Goal: Task Accomplishment & Management: Manage account settings

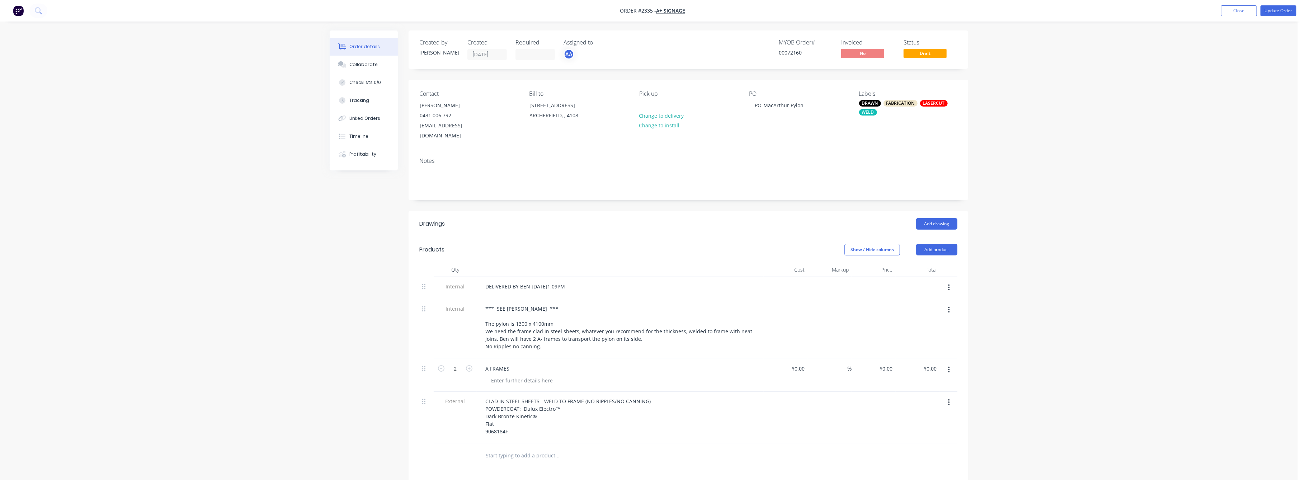
click at [1102, 302] on div "Order details Collaborate Checklists 0/0 Tracking Linked Orders Timeline Profit…" at bounding box center [649, 325] width 1298 height 650
click at [1238, 11] on button "Close" at bounding box center [1239, 10] width 36 height 11
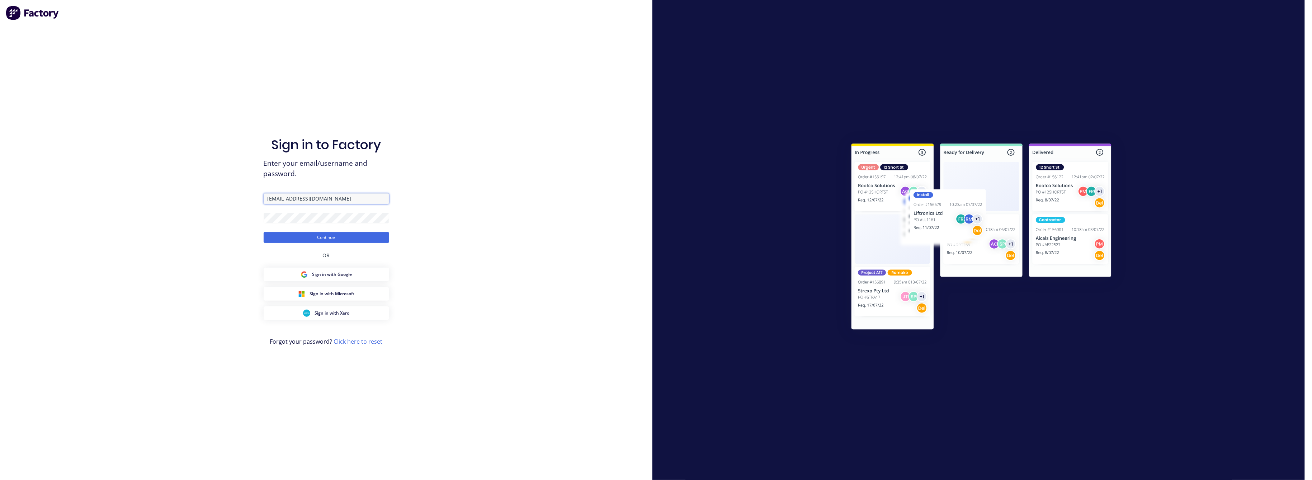
click at [346, 198] on input "[EMAIL_ADDRESS][DOMAIN_NAME]" at bounding box center [327, 198] width 126 height 11
type input "[EMAIL_ADDRESS][DOMAIN_NAME]"
click at [333, 235] on button "Continue" at bounding box center [327, 237] width 126 height 11
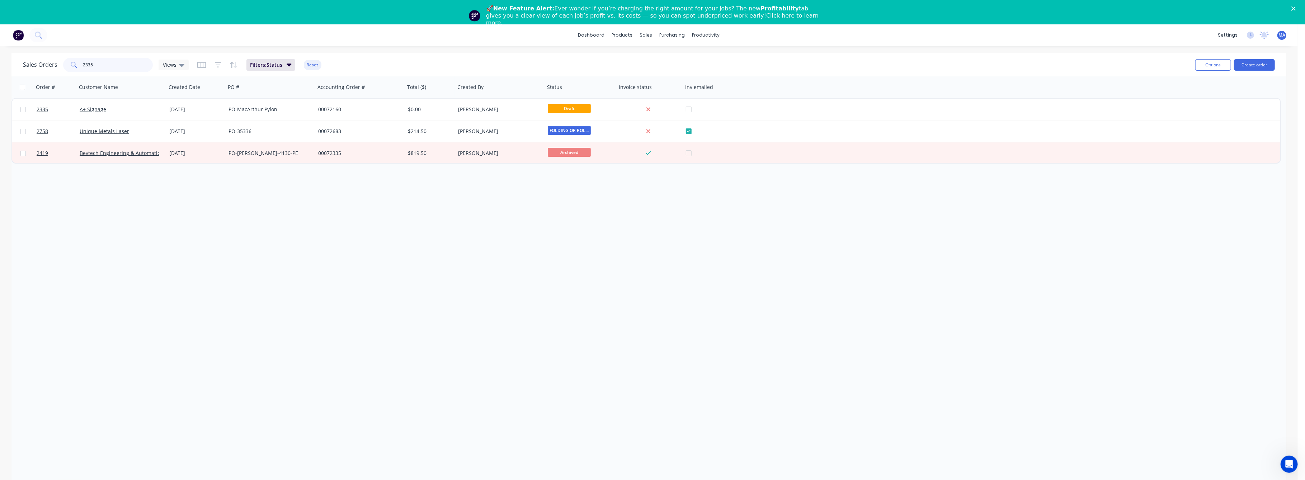
drag, startPoint x: 95, startPoint y: 66, endPoint x: 51, endPoint y: 72, distance: 44.5
click at [51, 72] on div "Sales Orders 2335 Views Filters: Status Reset" at bounding box center [606, 65] width 1166 height 18
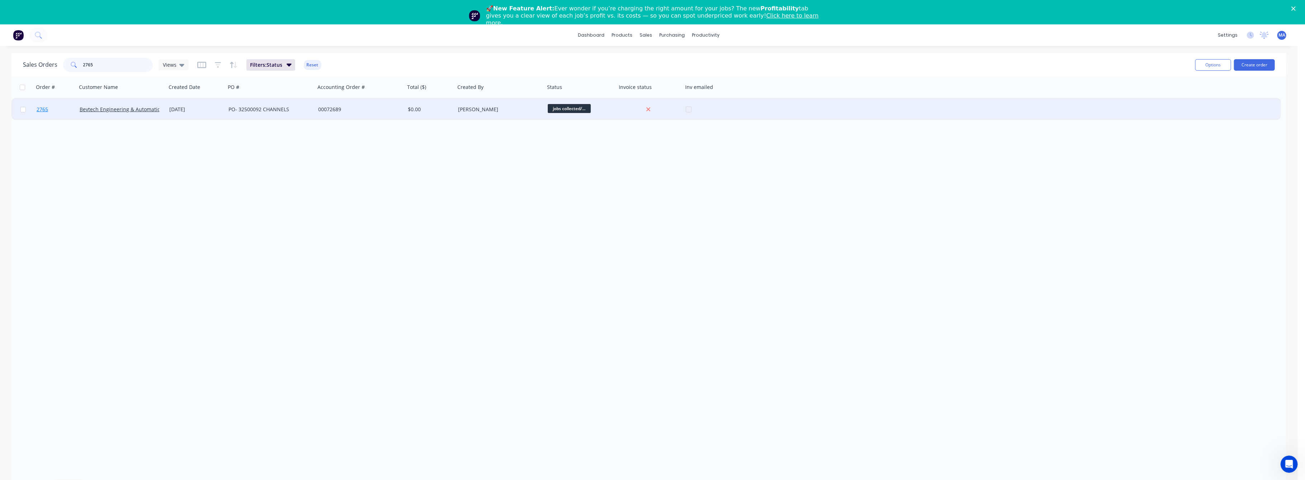
type input "2765"
click at [45, 108] on span "2765" at bounding box center [42, 109] width 11 height 7
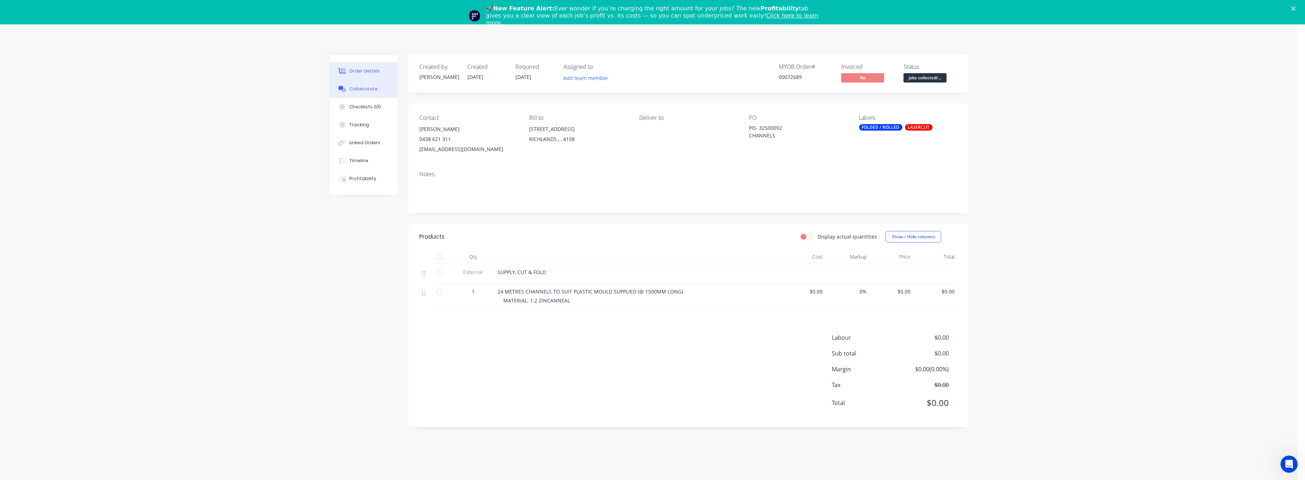
click at [363, 89] on div "Collaborate" at bounding box center [364, 89] width 28 height 6
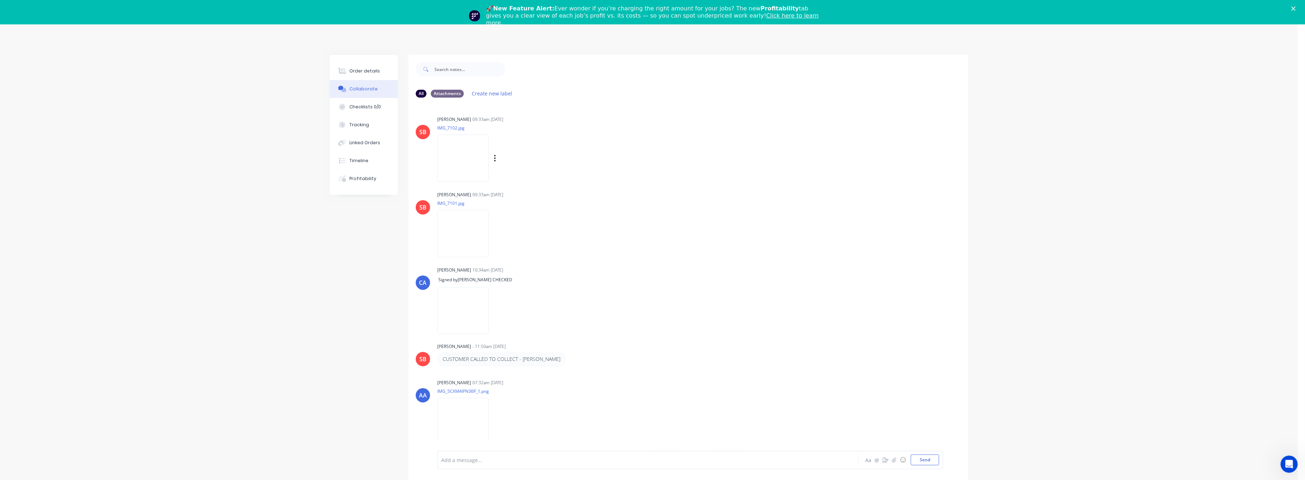
click at [477, 162] on img at bounding box center [463, 158] width 52 height 47
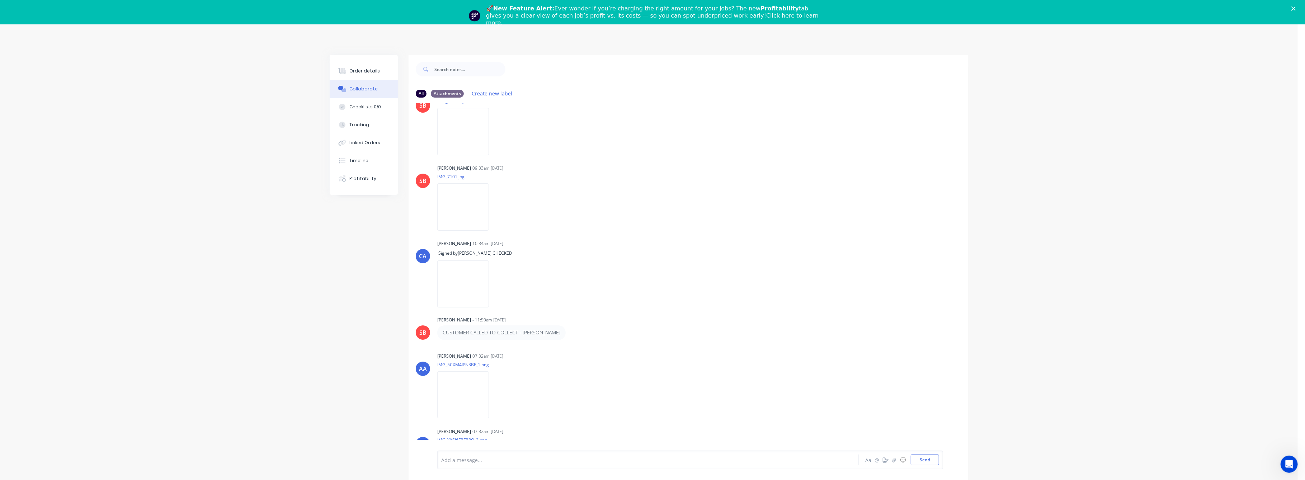
scroll to position [48, 0]
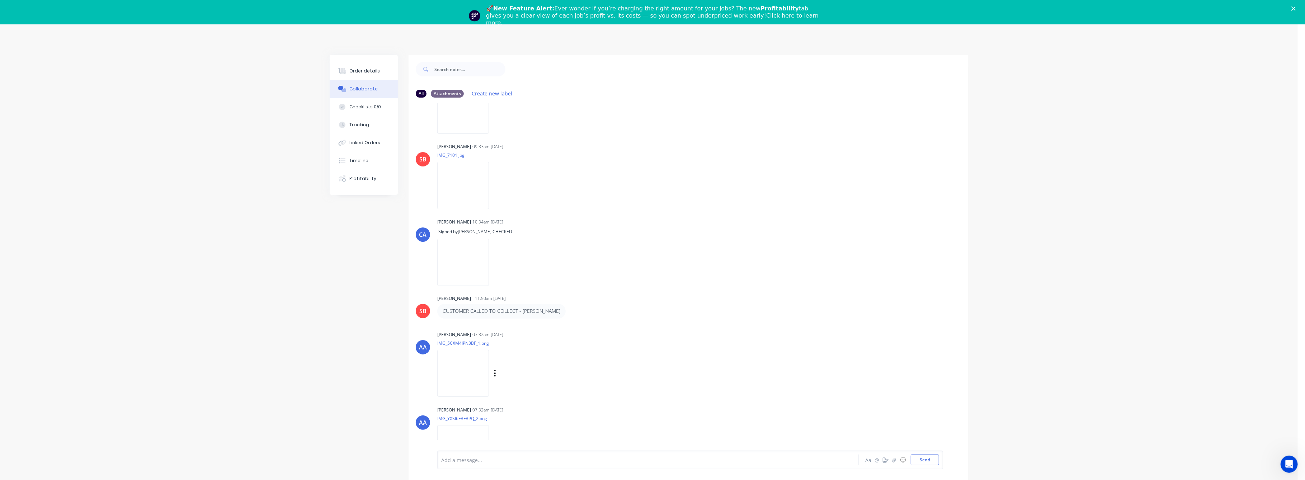
click at [468, 381] on img at bounding box center [463, 373] width 52 height 47
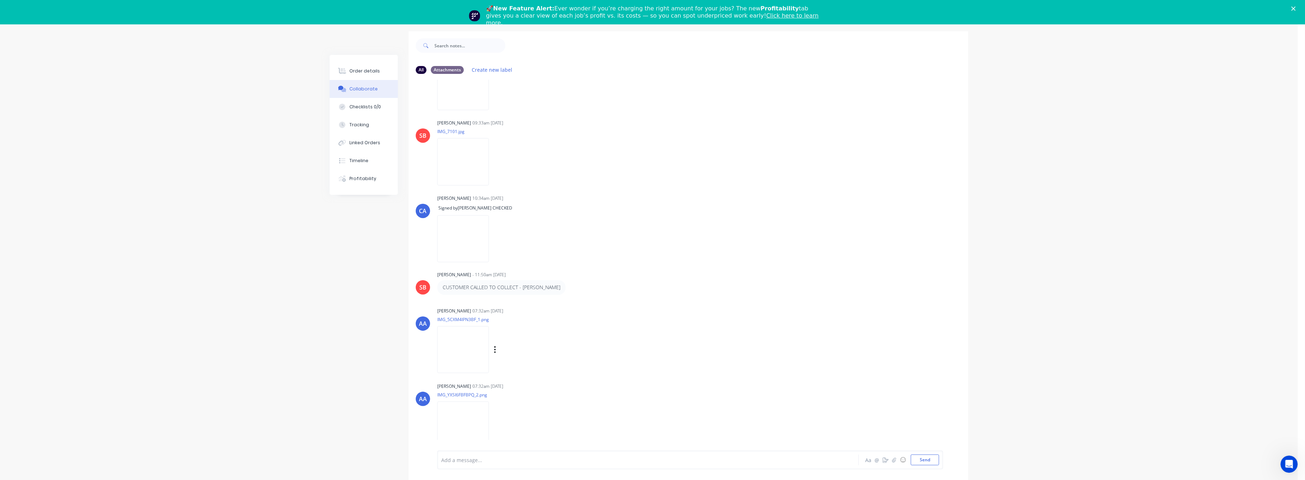
scroll to position [35, 0]
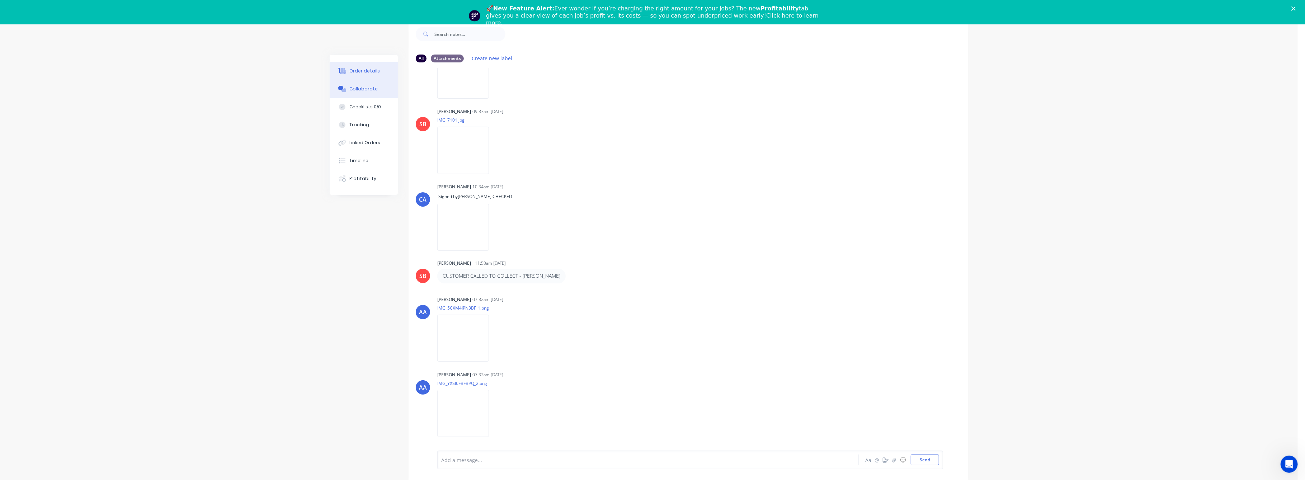
click at [352, 70] on div "Order details" at bounding box center [365, 71] width 30 height 6
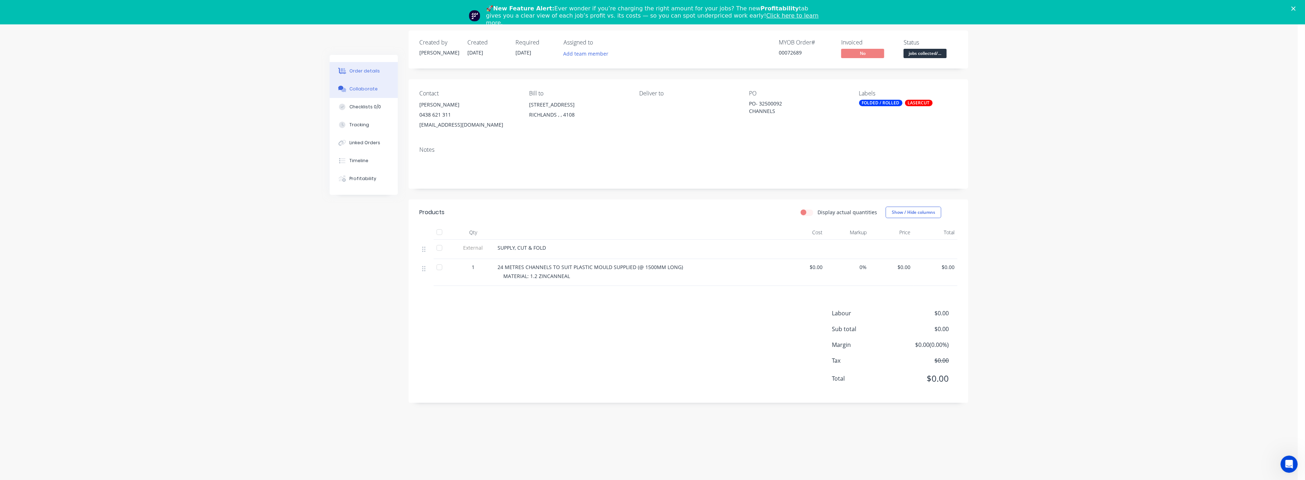
click at [359, 86] on div "Collaborate" at bounding box center [364, 89] width 28 height 6
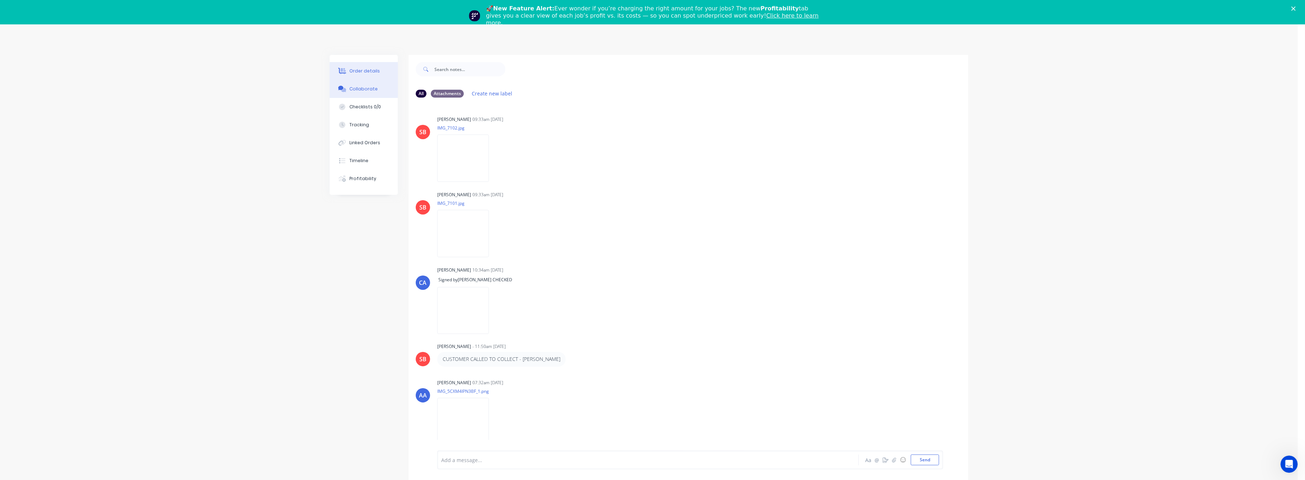
click at [360, 70] on div "Order details" at bounding box center [365, 71] width 30 height 6
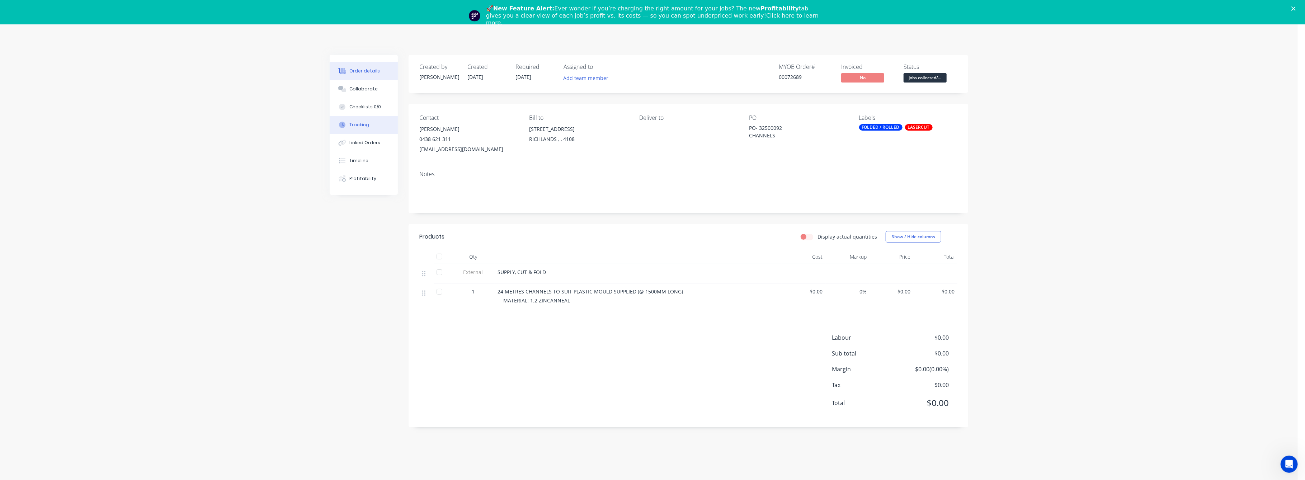
click at [366, 119] on button "Tracking" at bounding box center [364, 125] width 68 height 18
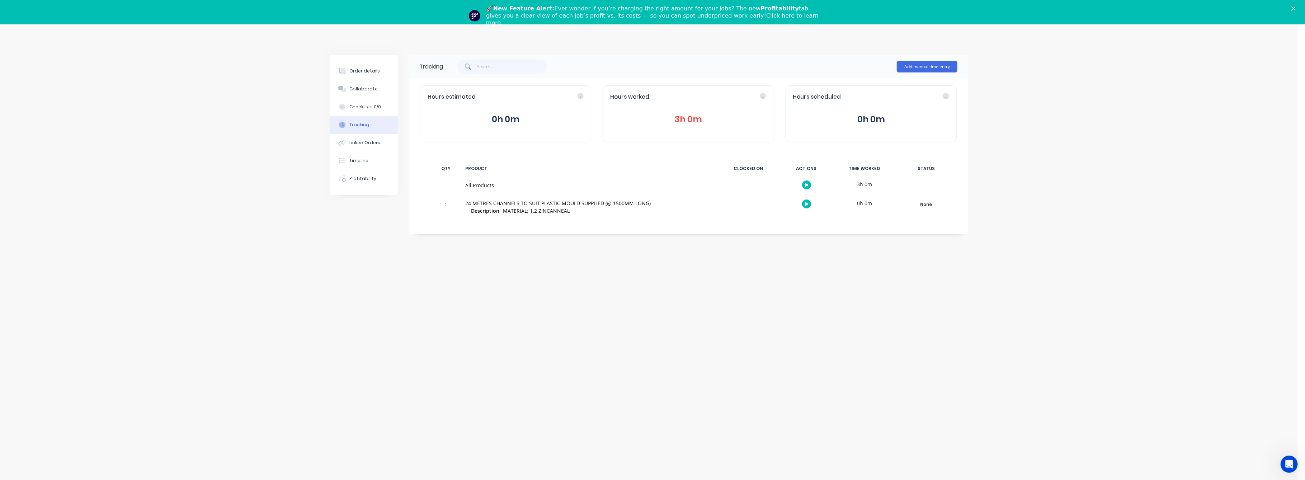
click at [676, 119] on button "3h 0m" at bounding box center [688, 120] width 156 height 14
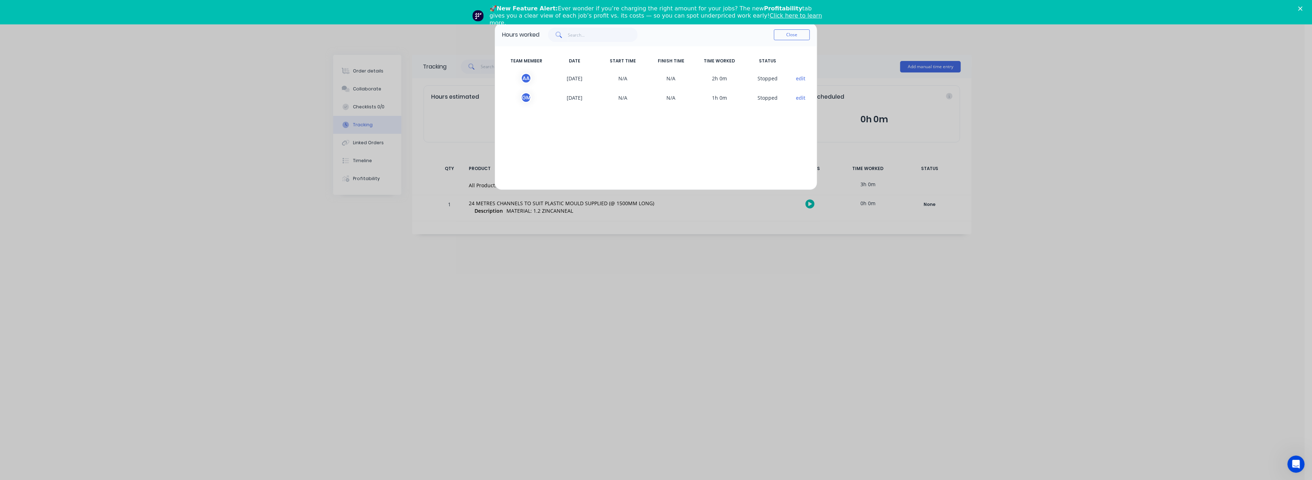
click at [371, 67] on div "Hours worked Close TEAM MEMBER DATE START TIME FINISH TIME TIME WORKED STATUS A…" at bounding box center [656, 240] width 1312 height 480
click at [791, 35] on button "Close" at bounding box center [792, 34] width 36 height 11
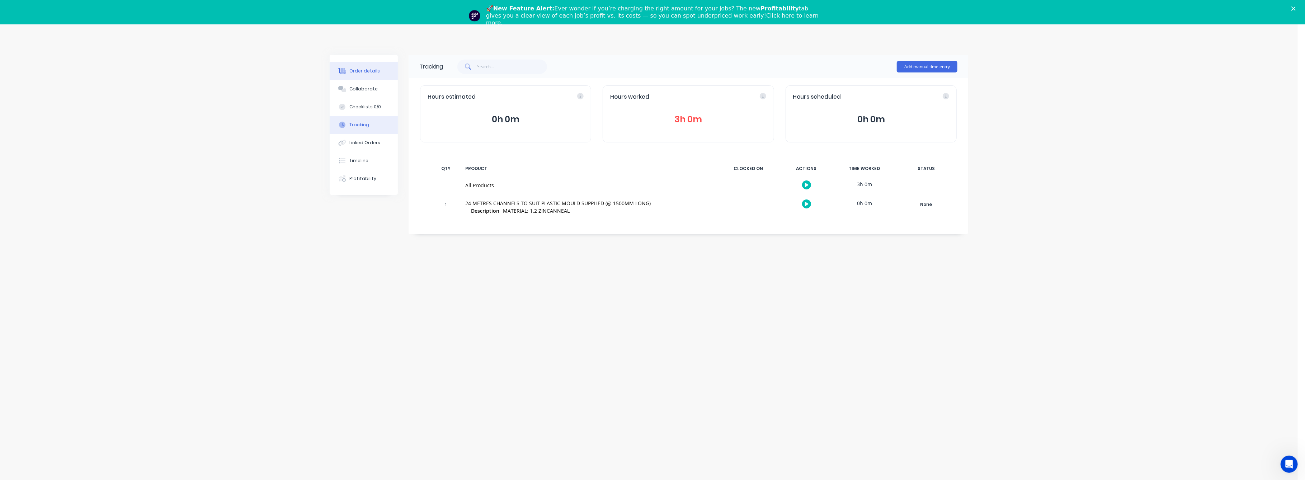
click at [368, 70] on div "Order details" at bounding box center [365, 71] width 30 height 6
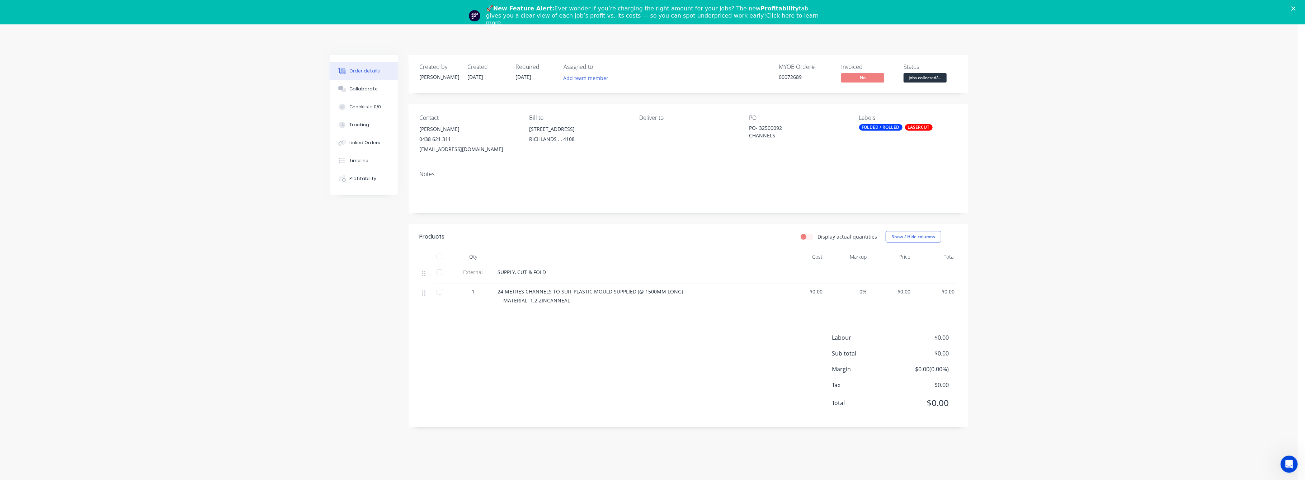
click at [1296, 7] on polygon "Close" at bounding box center [1293, 8] width 4 height 4
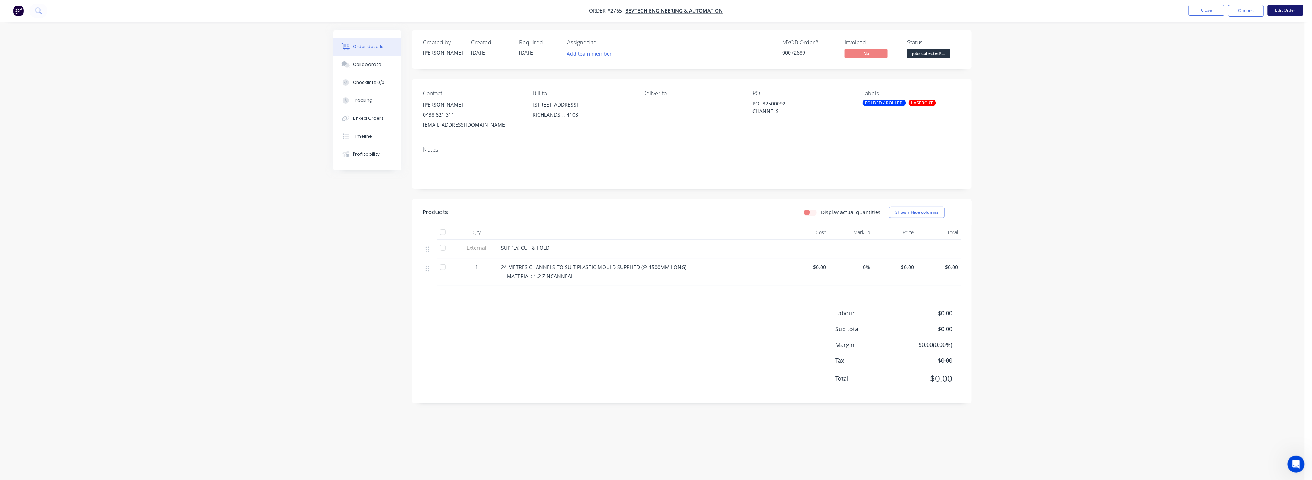
click at [1285, 13] on button "Edit Order" at bounding box center [1286, 10] width 36 height 11
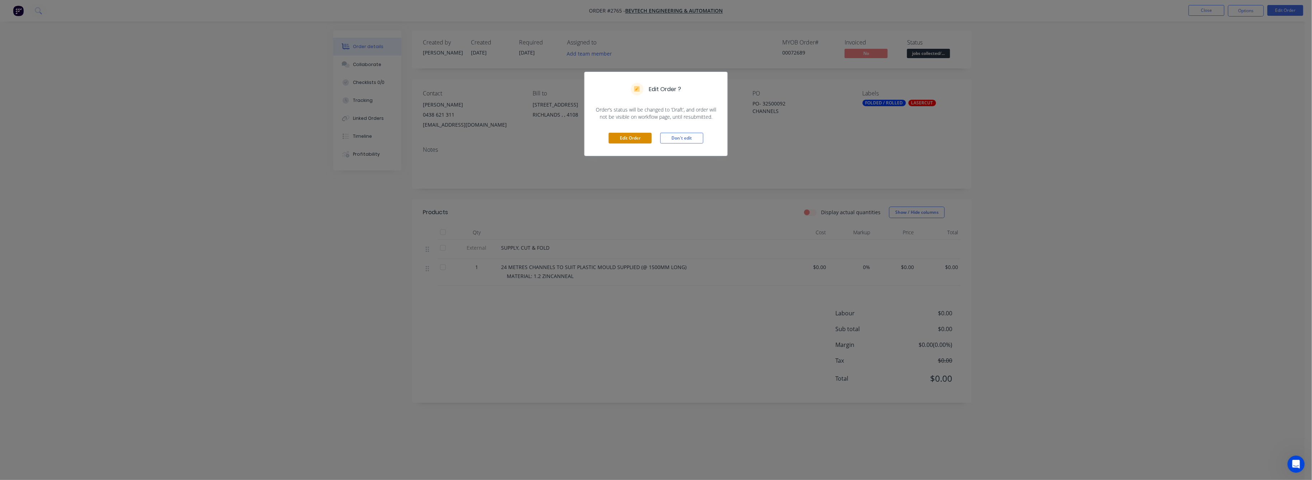
drag, startPoint x: 626, startPoint y: 138, endPoint x: 629, endPoint y: 137, distance: 3.7
click at [627, 137] on button "Edit Order" at bounding box center [630, 138] width 43 height 11
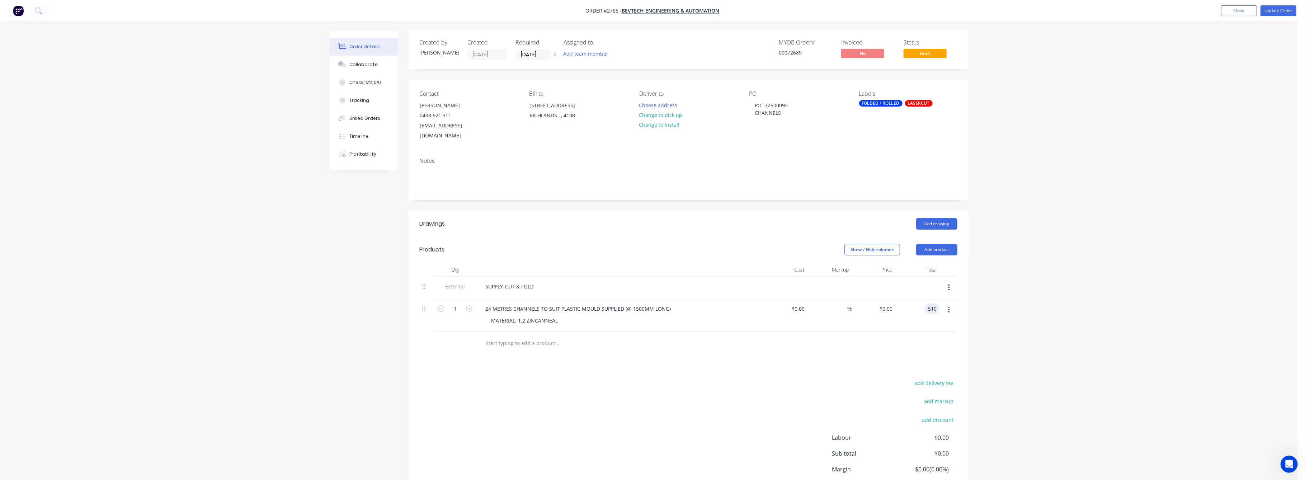
type input "510"
type input "$510.00"
click at [1091, 305] on div "Order details Collaborate Checklists 0/0 Tracking Linked Orders Timeline Profit…" at bounding box center [649, 269] width 1298 height 538
click at [1278, 10] on button "Update Order" at bounding box center [1278, 10] width 36 height 11
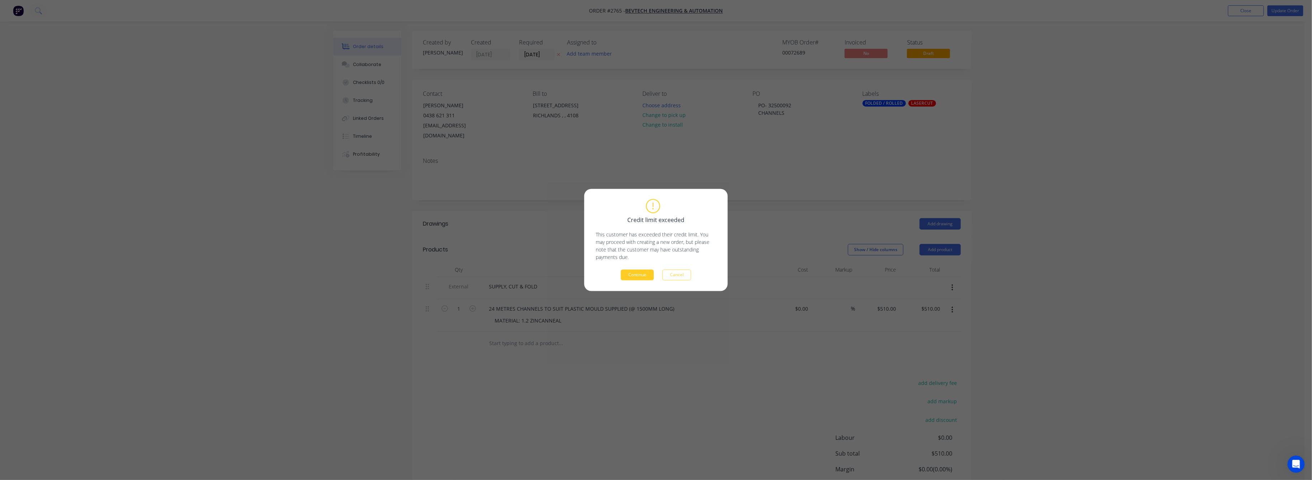
click at [631, 278] on button "Continue" at bounding box center [637, 275] width 33 height 11
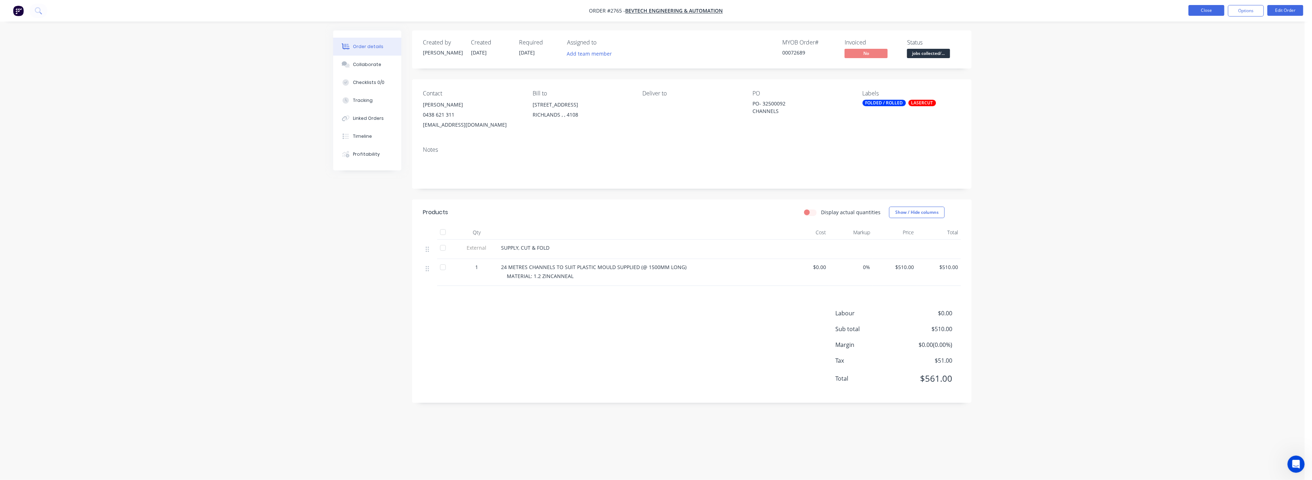
click at [1208, 10] on button "Close" at bounding box center [1207, 10] width 36 height 11
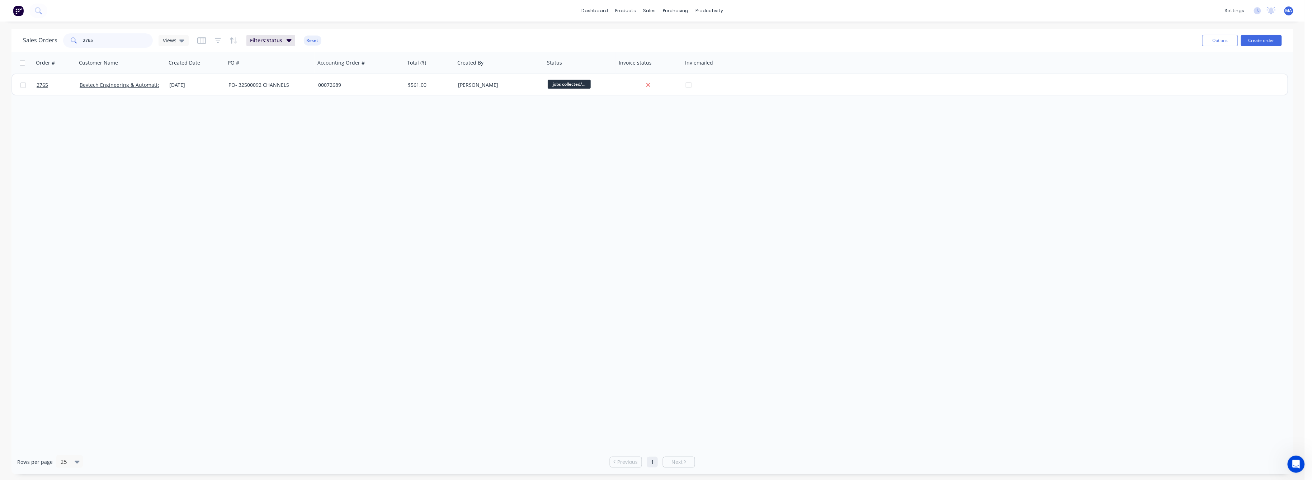
drag, startPoint x: 98, startPoint y: 41, endPoint x: 71, endPoint y: 41, distance: 26.9
click at [71, 41] on div "2765" at bounding box center [108, 40] width 90 height 14
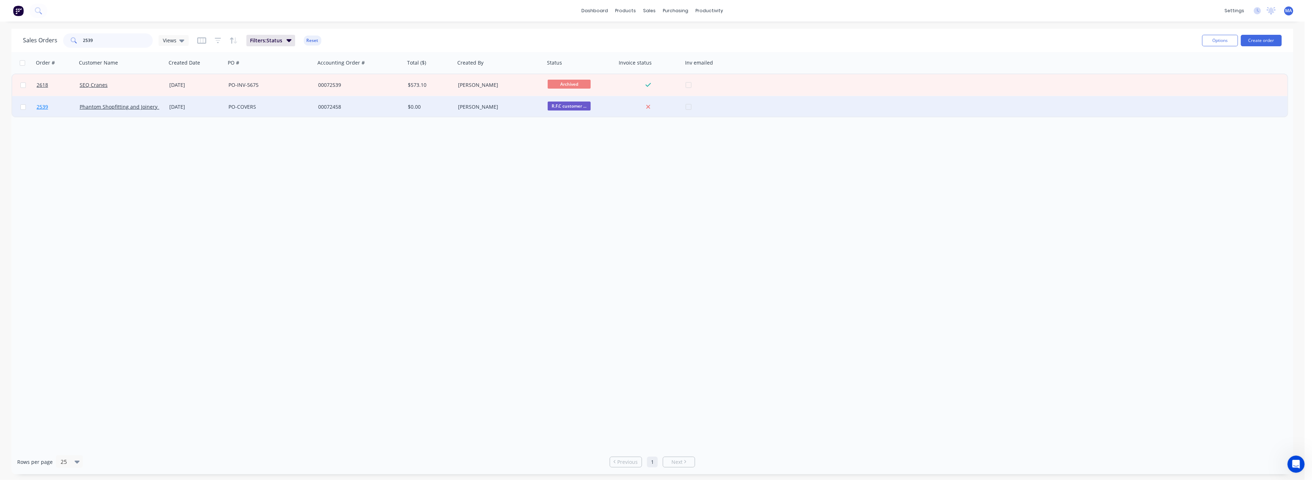
type input "2539"
click at [47, 105] on span "2539" at bounding box center [42, 106] width 11 height 7
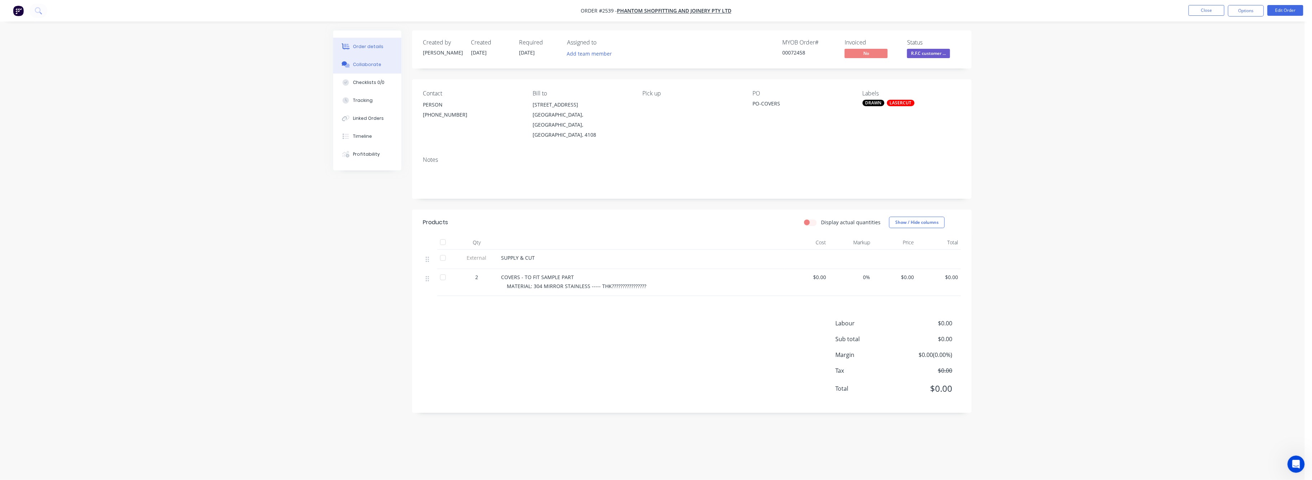
click at [363, 64] on div "Collaborate" at bounding box center [367, 64] width 28 height 6
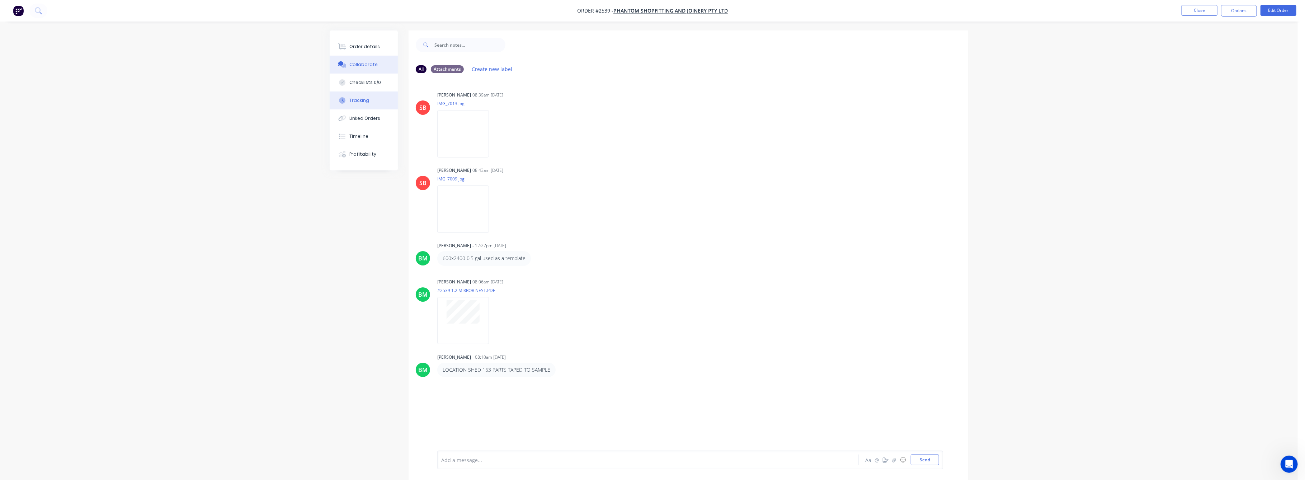
click at [362, 100] on div "Tracking" at bounding box center [360, 100] width 20 height 6
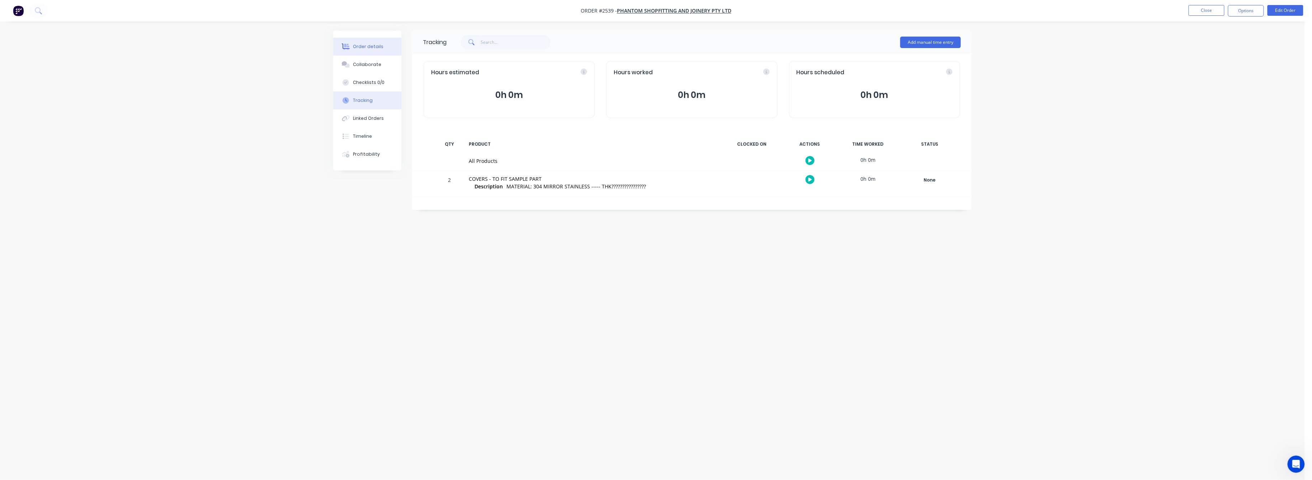
click at [374, 49] on div "Order details" at bounding box center [368, 46] width 30 height 6
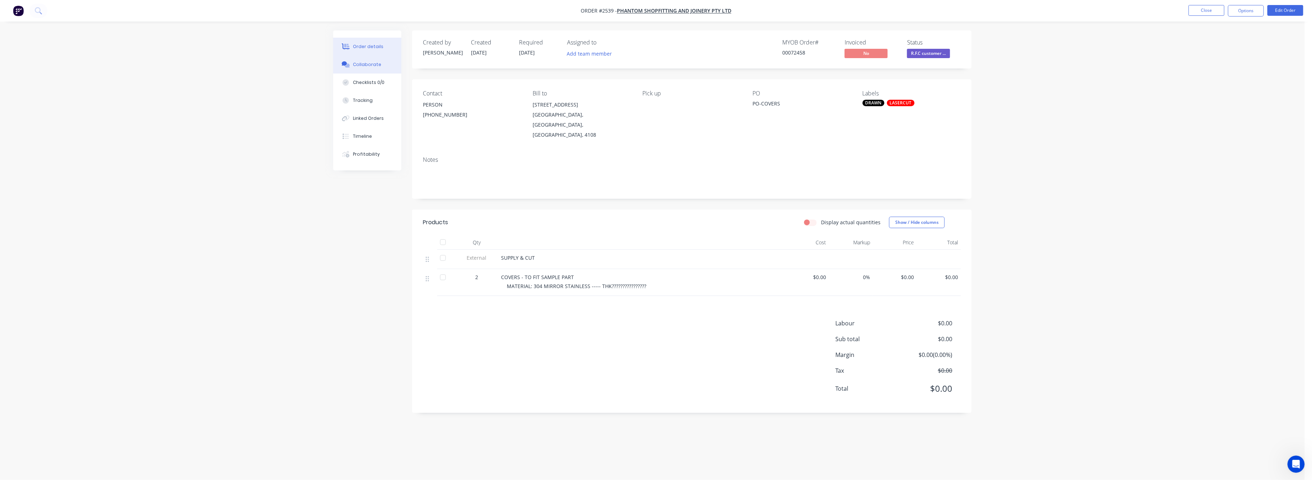
click at [372, 64] on div "Collaborate" at bounding box center [367, 64] width 28 height 6
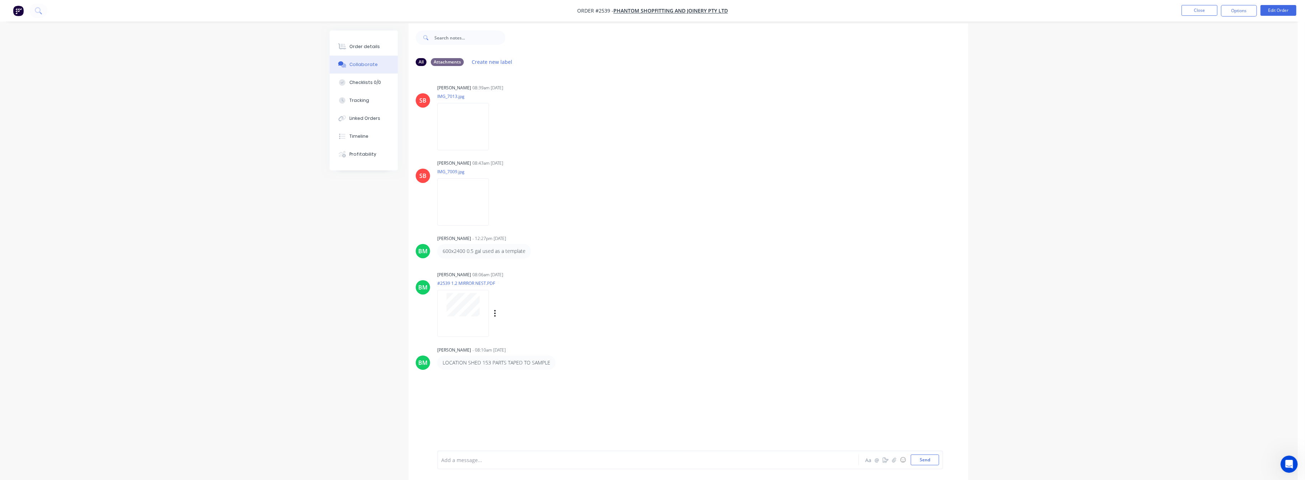
scroll to position [11, 0]
drag, startPoint x: 360, startPoint y: 42, endPoint x: 379, endPoint y: 50, distance: 20.1
click at [367, 44] on button "Order details" at bounding box center [364, 47] width 68 height 18
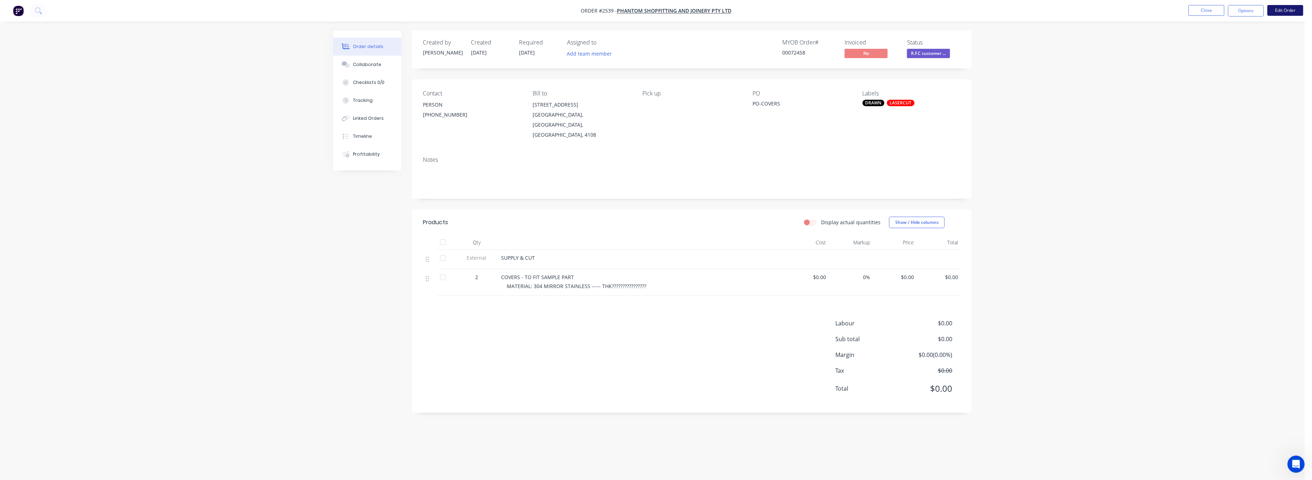
click at [1292, 8] on button "Edit Order" at bounding box center [1286, 10] width 36 height 11
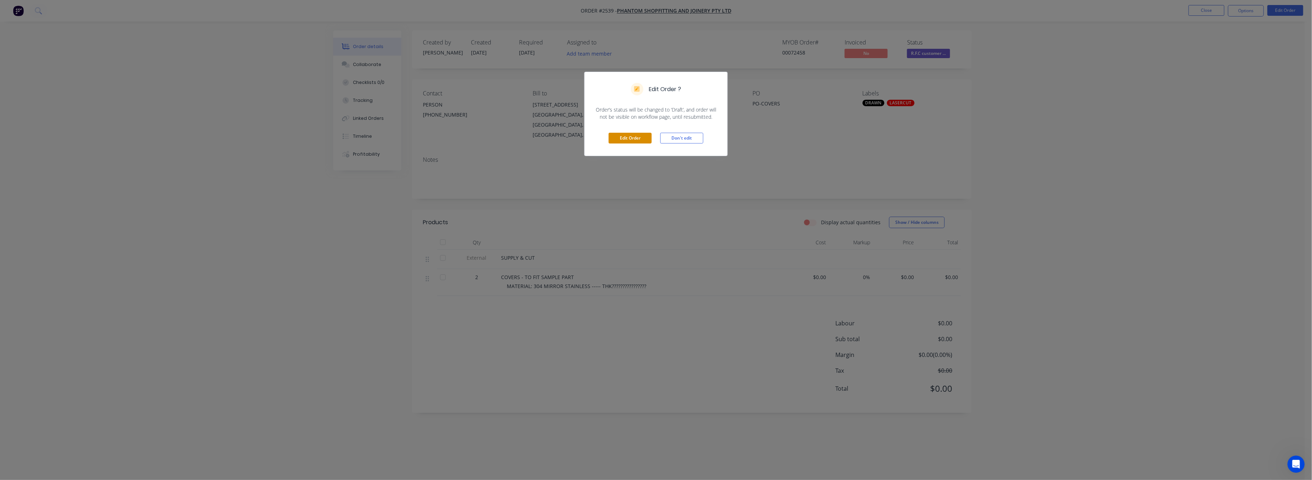
click at [636, 138] on button "Edit Order" at bounding box center [630, 138] width 43 height 11
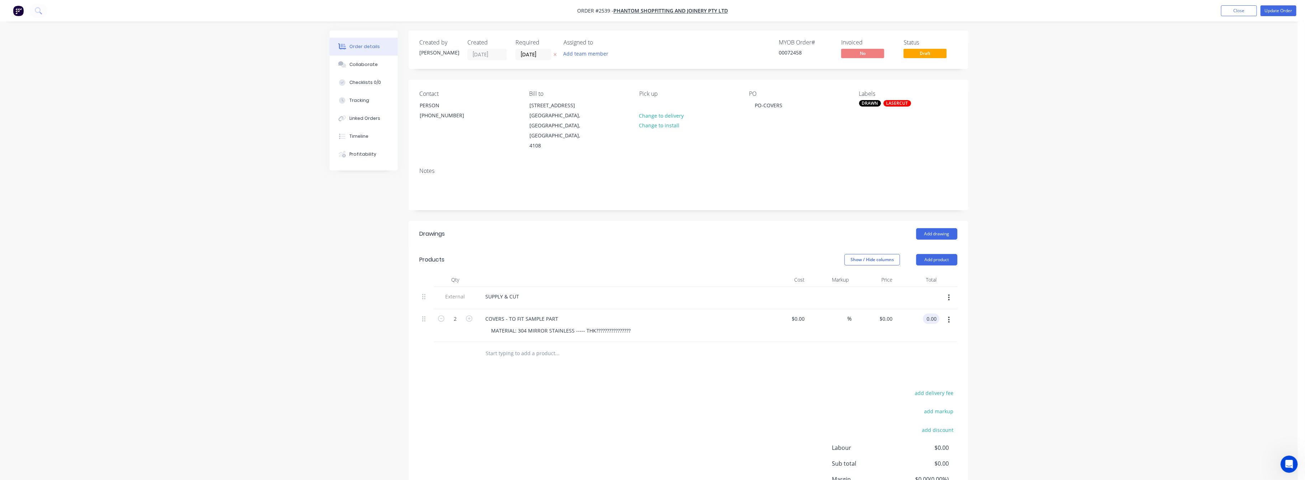
drag, startPoint x: 930, startPoint y: 320, endPoint x: 931, endPoint y: 333, distance: 13.0
click at [930, 320] on input "0.00" at bounding box center [933, 318] width 14 height 10
type input "724"
type input "$362.00"
type input "$724.00"
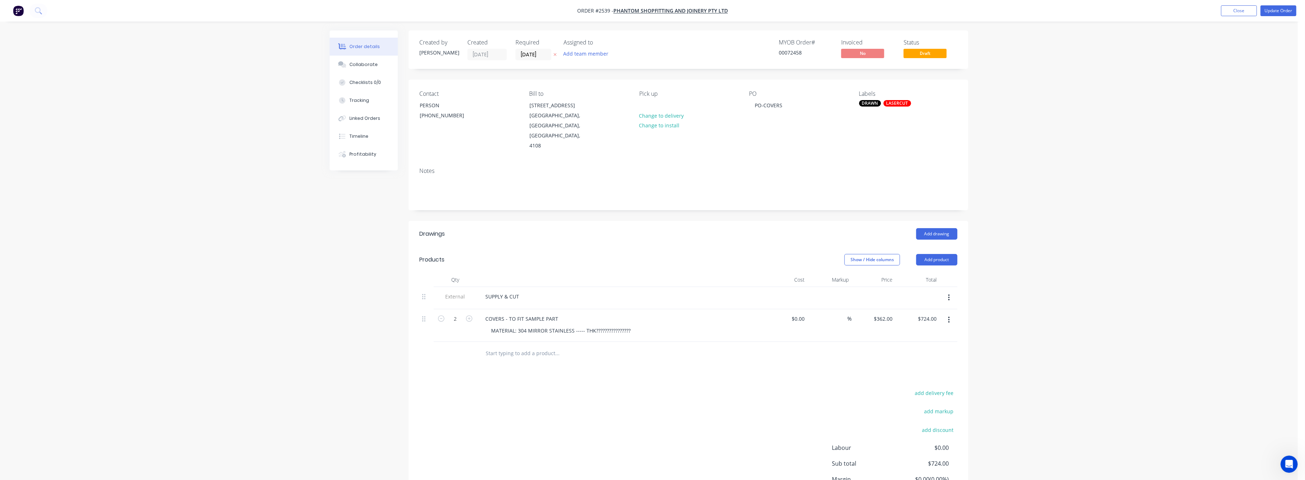
click at [1081, 330] on div "Order details Collaborate Checklists 0/0 Tracking Linked Orders Timeline Profit…" at bounding box center [649, 274] width 1298 height 548
click at [1279, 10] on button "Update Order" at bounding box center [1278, 10] width 36 height 11
